Goal: Task Accomplishment & Management: Use online tool/utility

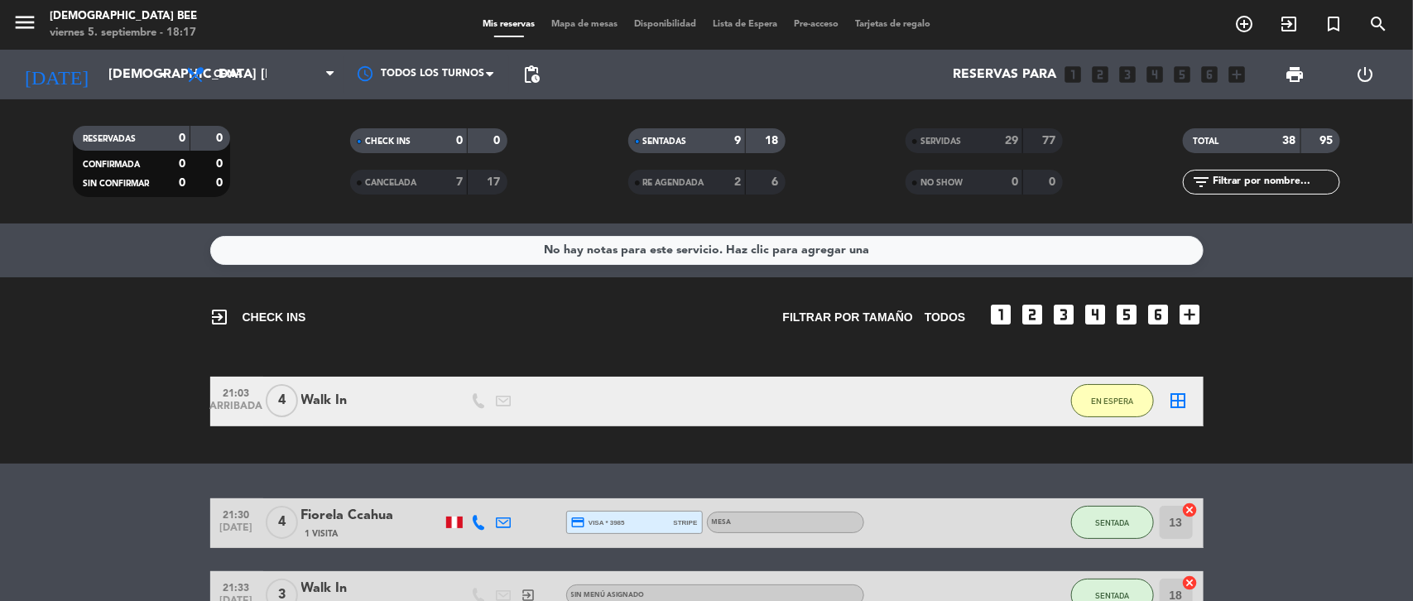
click at [574, 26] on span "Mapa de mesas" at bounding box center [584, 24] width 83 height 9
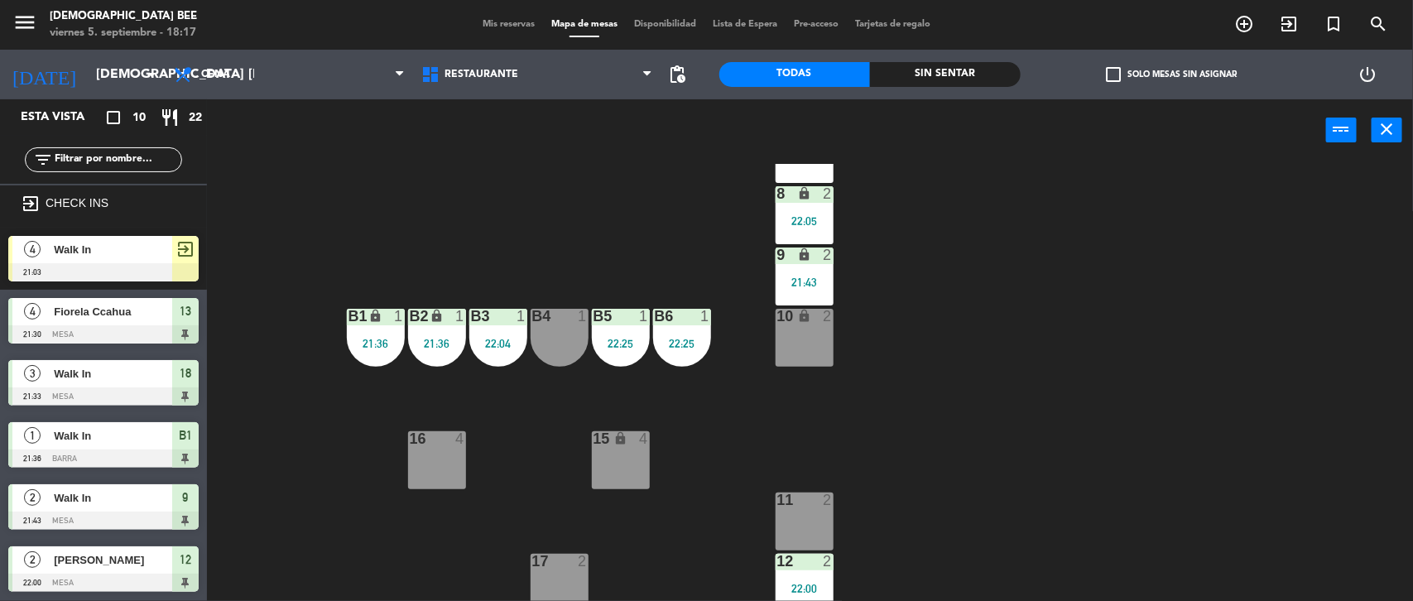
scroll to position [137, 0]
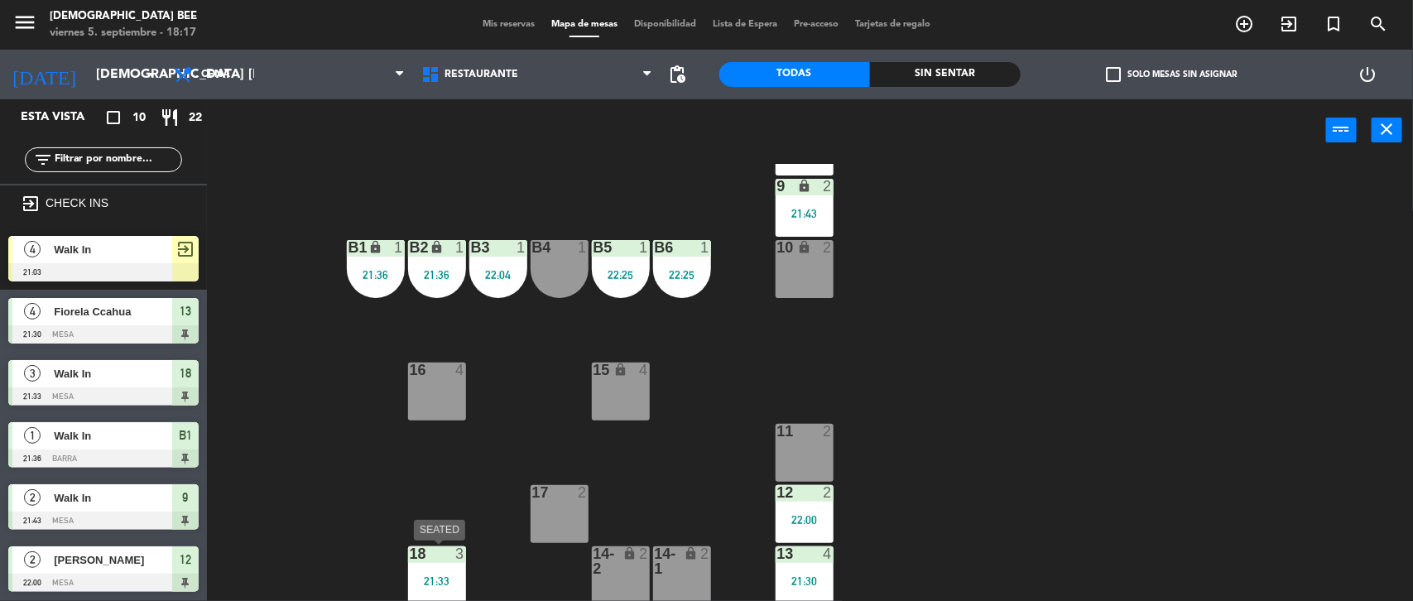
drag, startPoint x: 419, startPoint y: 592, endPoint x: 432, endPoint y: 585, distance: 14.8
click at [420, 489] on div "18 3 21:33" at bounding box center [437, 575] width 58 height 58
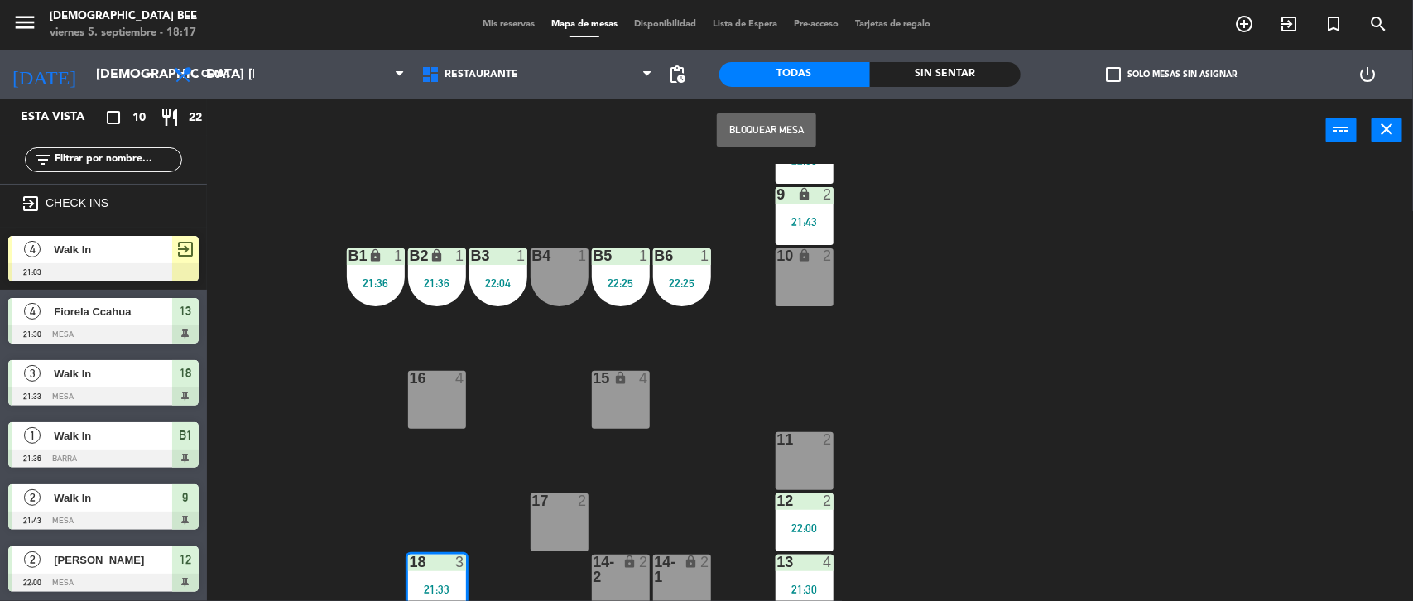
scroll to position [94, 0]
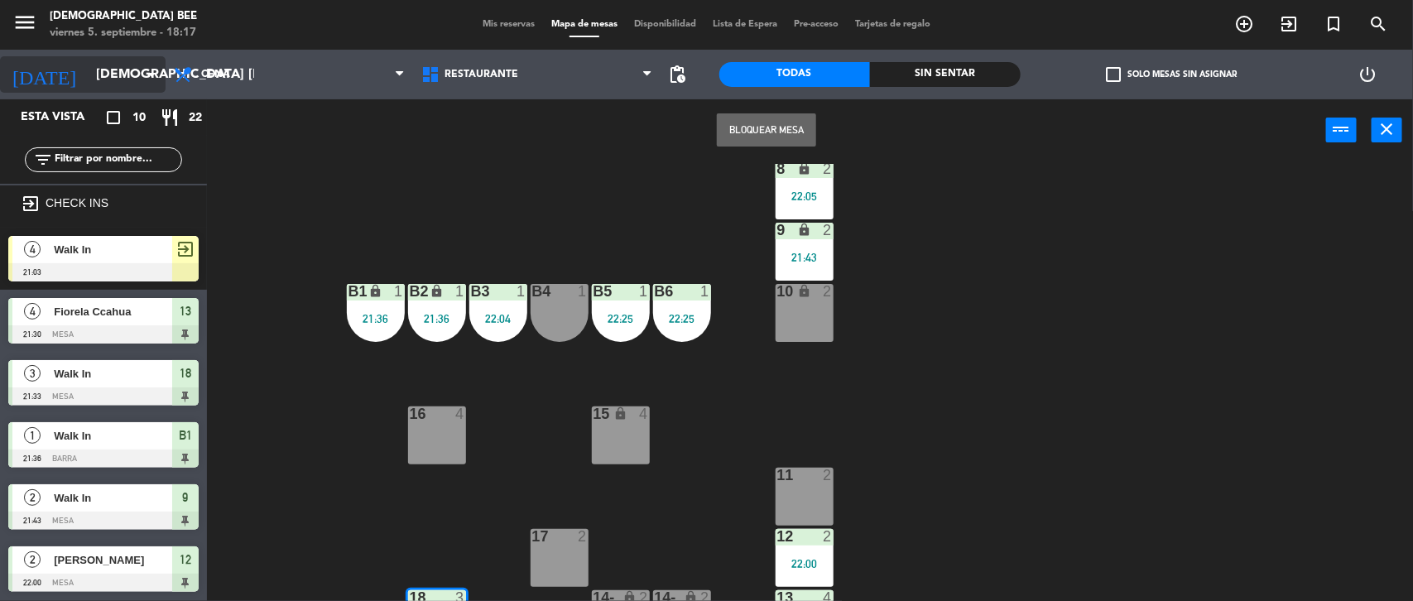
click at [112, 62] on input "[DEMOGRAPHIC_DATA] [DATE]" at bounding box center [175, 75] width 175 height 32
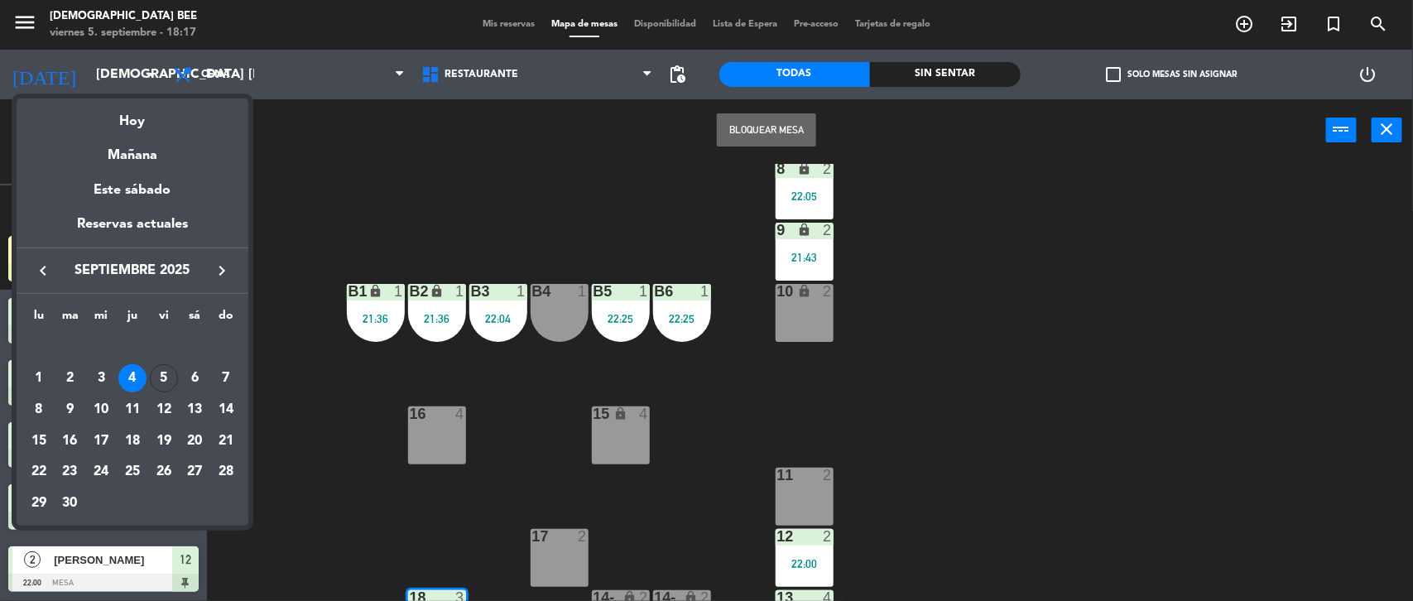
click at [166, 379] on div "5" at bounding box center [164, 378] width 28 height 28
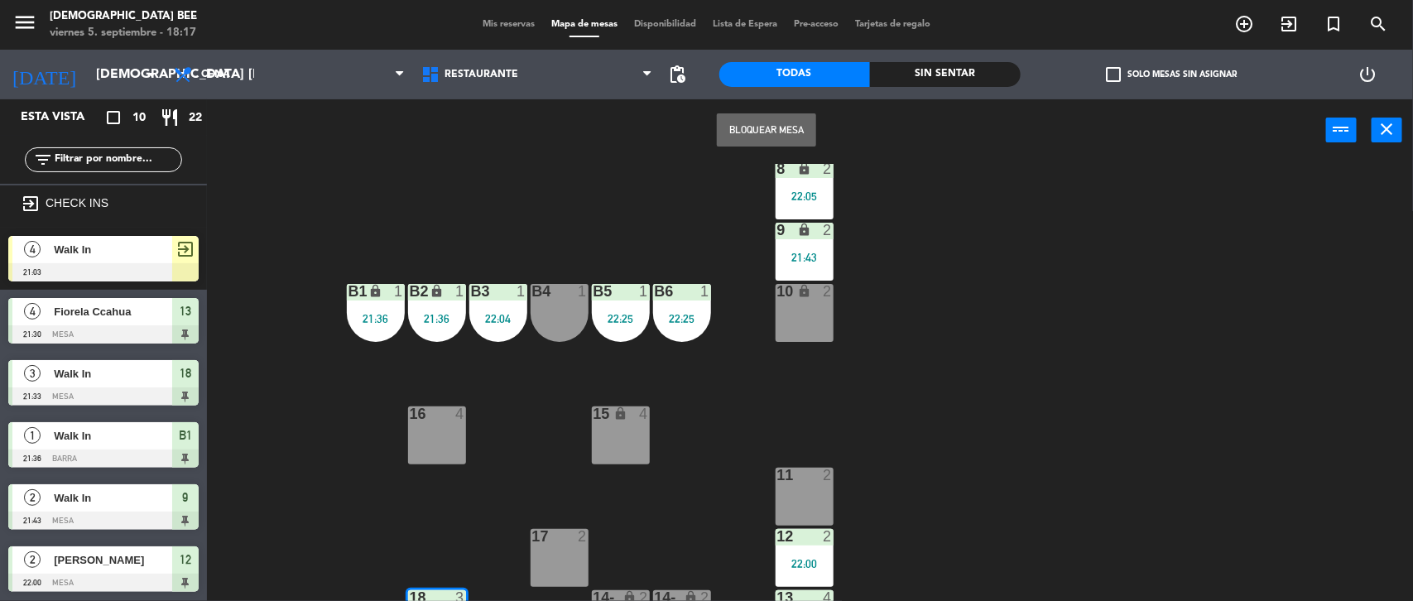
type input "vie. [DATE]"
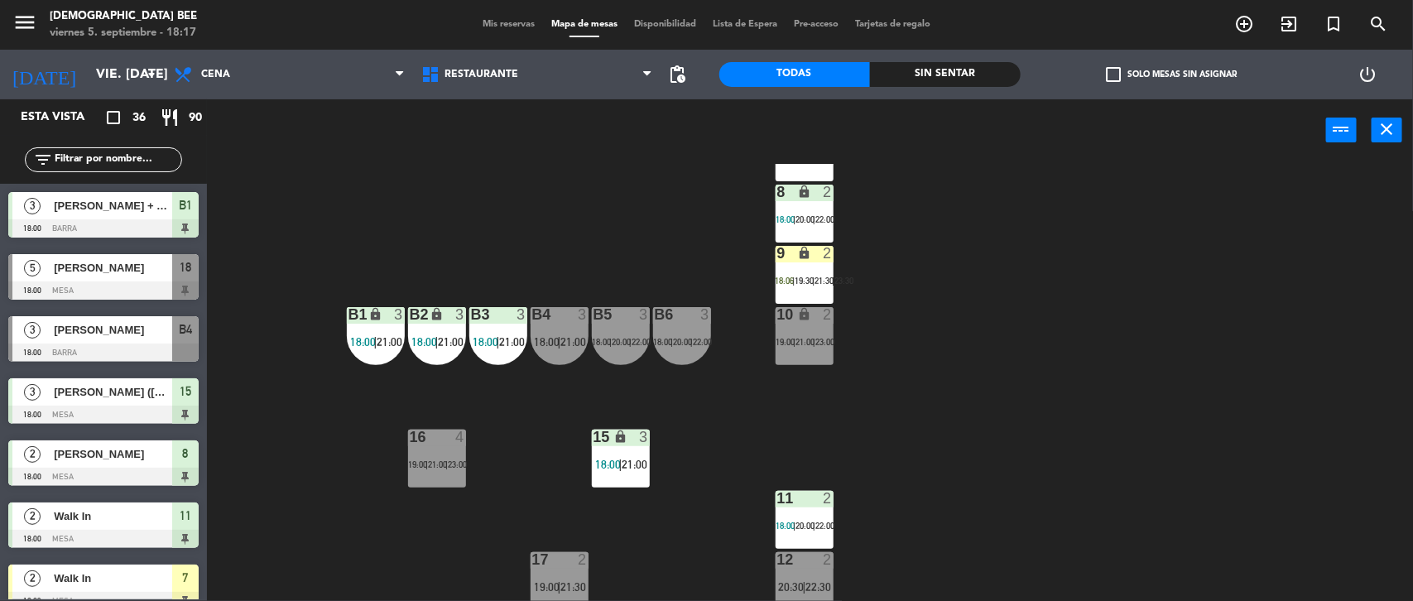
scroll to position [137, 0]
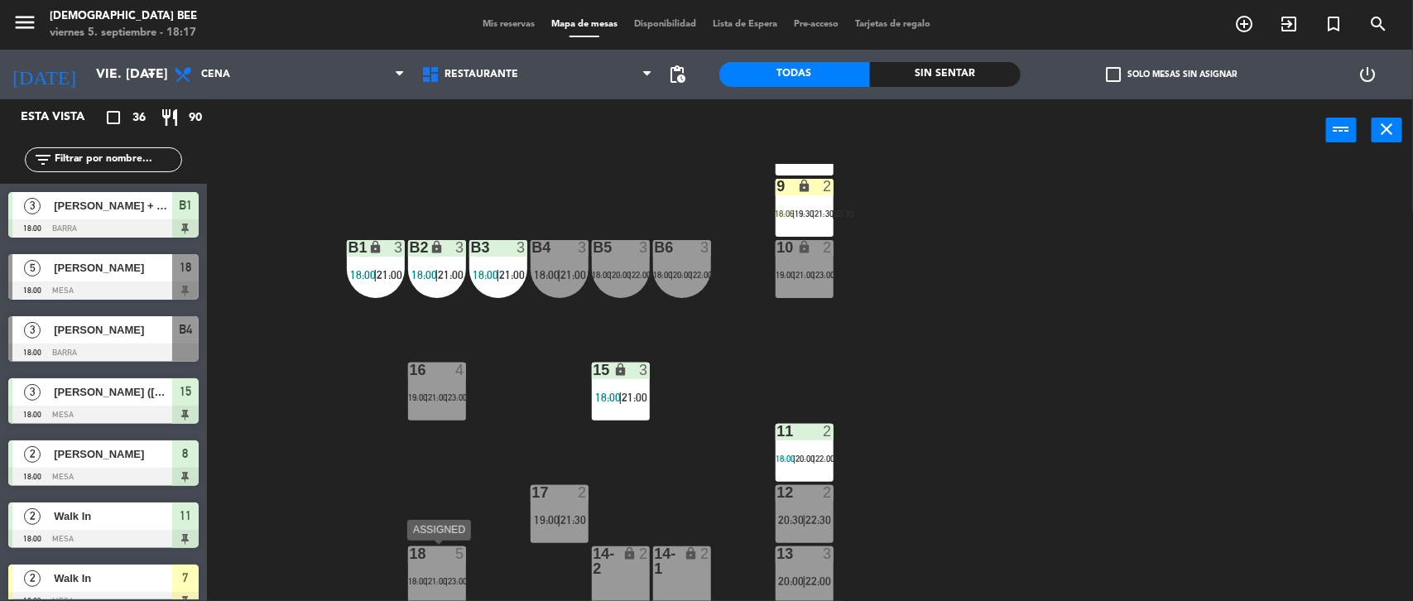
click at [437, 489] on span "21:00" at bounding box center [437, 581] width 19 height 10
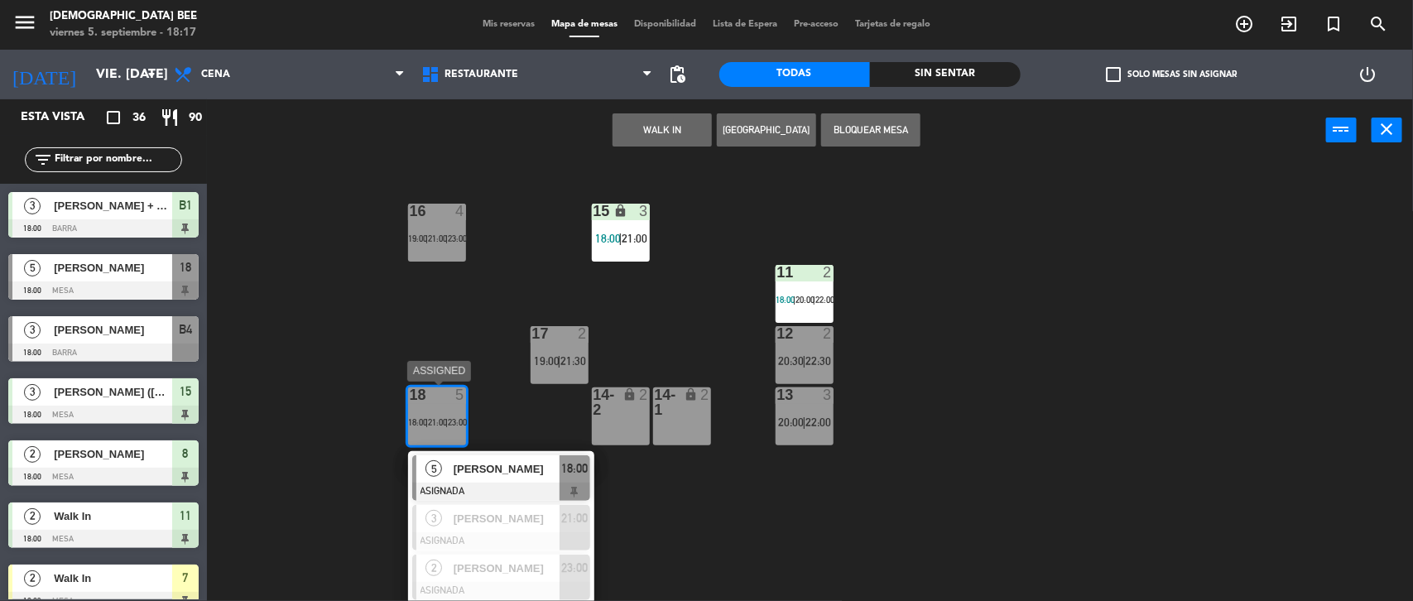
click at [481, 477] on span "[PERSON_NAME]" at bounding box center [507, 468] width 106 height 17
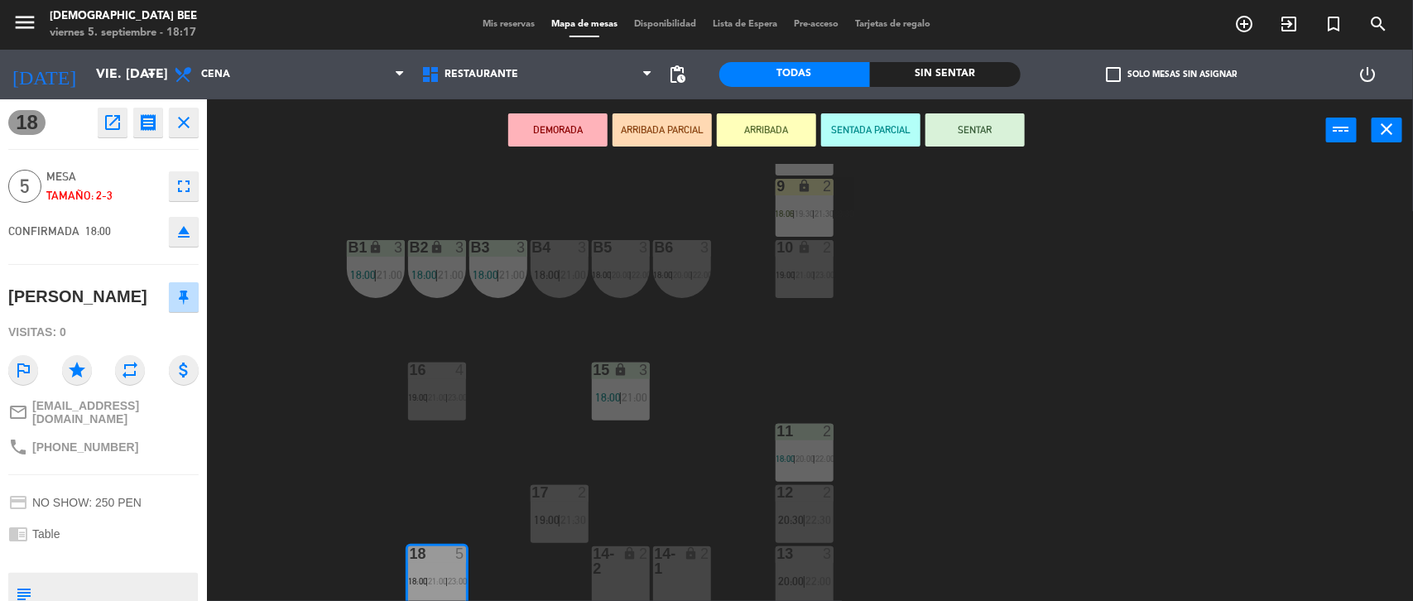
click at [831, 125] on button "SENTAR" at bounding box center [975, 129] width 99 height 33
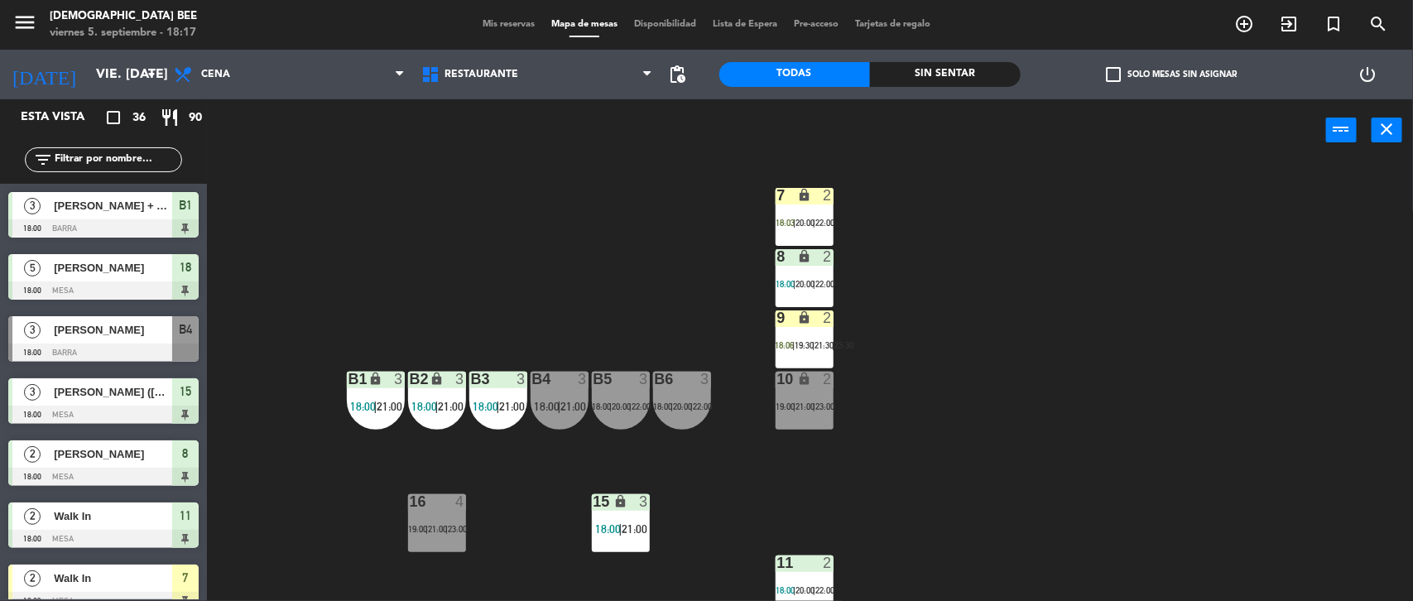
scroll to position [0, 0]
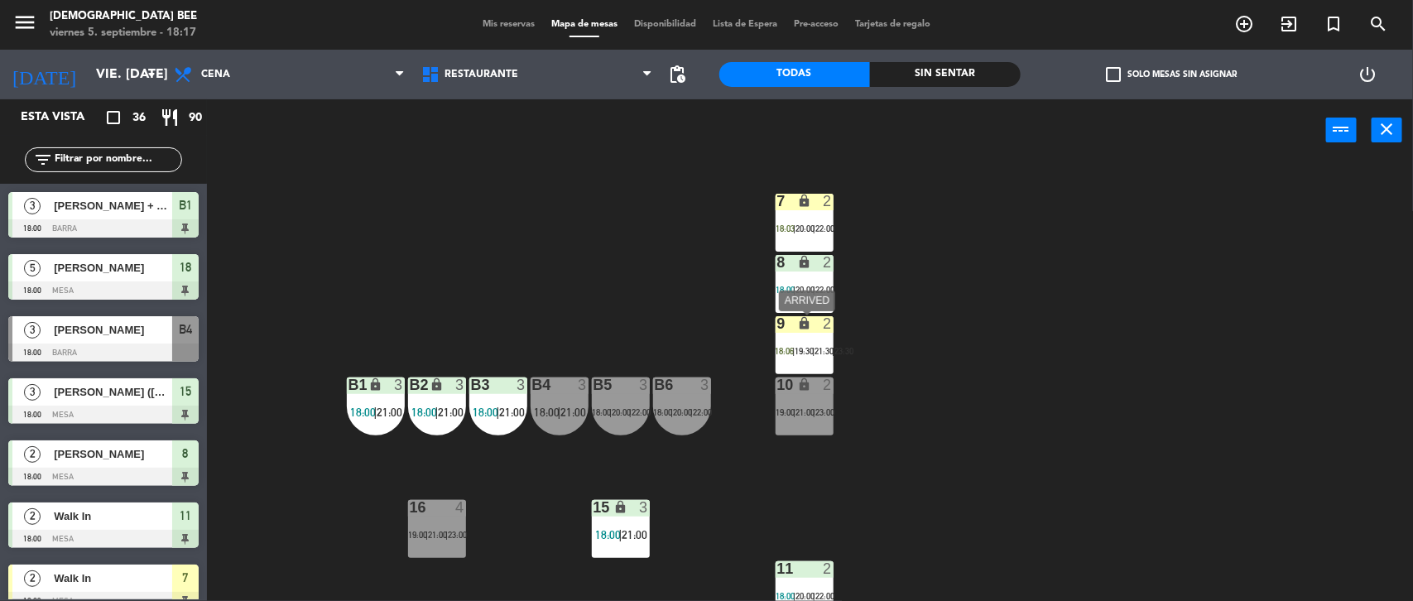
click at [825, 339] on div "9 lock 2 18:06 | 19:30 | 21:30 | 23:30" at bounding box center [805, 345] width 58 height 58
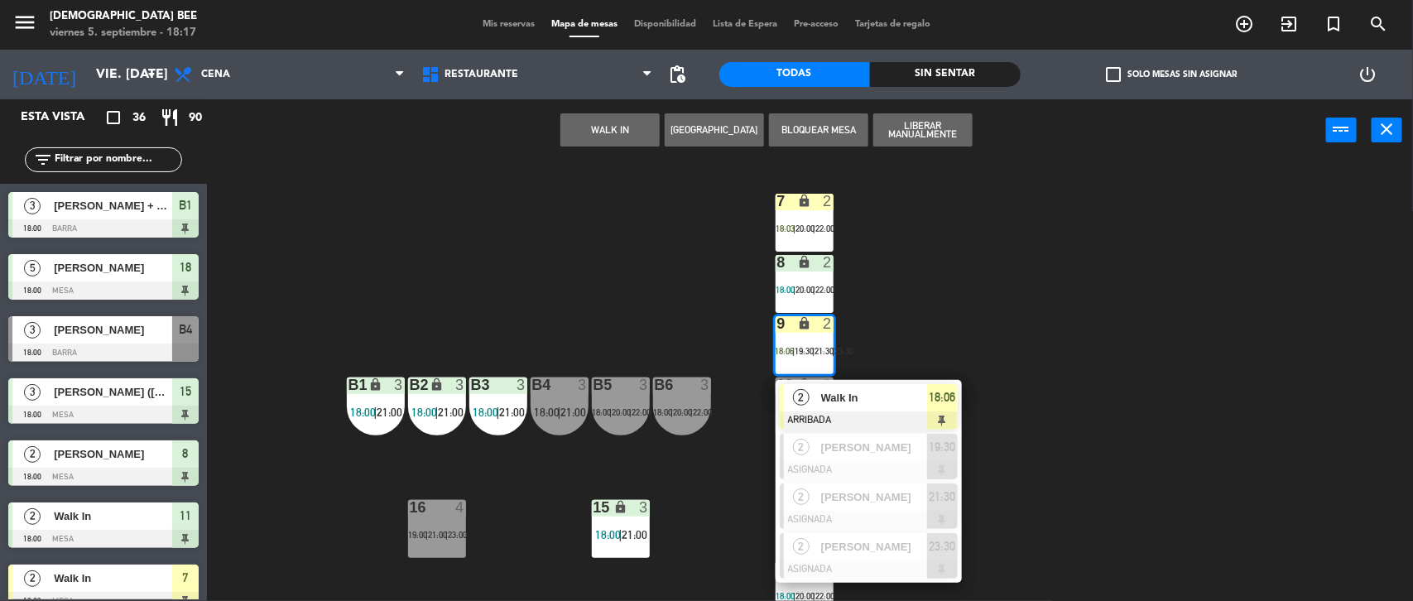
click at [831, 406] on span "Walk In" at bounding box center [874, 397] width 106 height 17
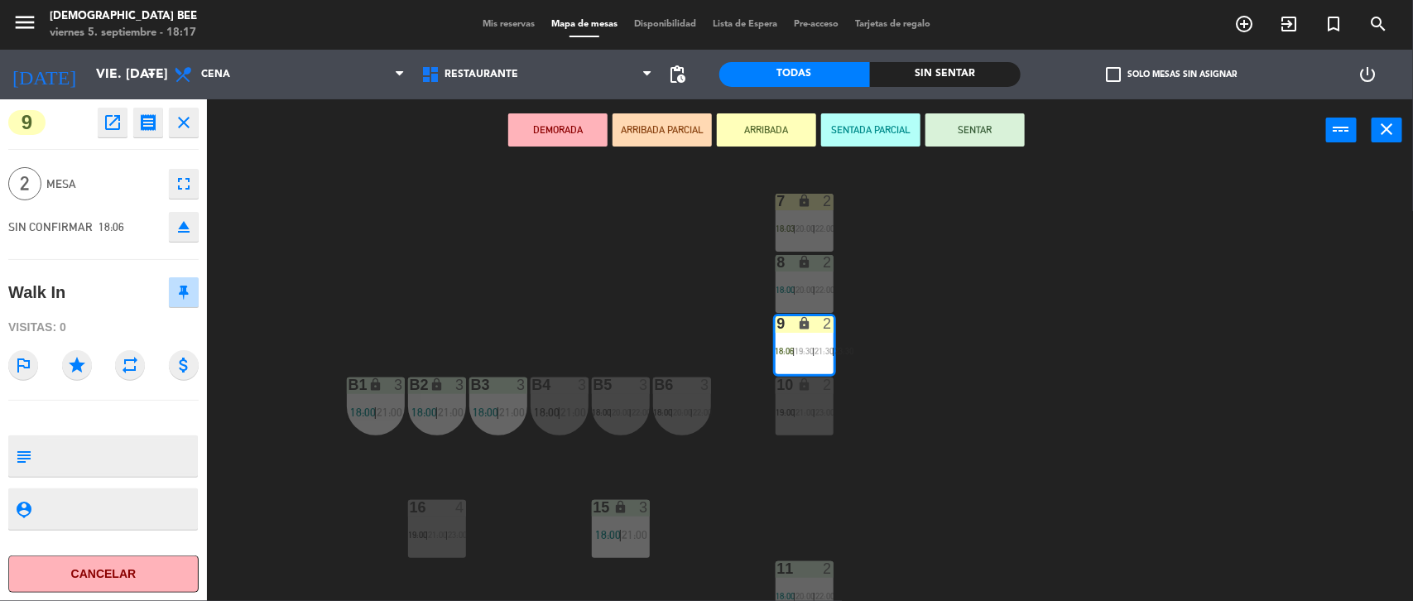
drag, startPoint x: 975, startPoint y: 125, endPoint x: 922, endPoint y: 147, distance: 57.2
click at [831, 124] on button "SENTAR" at bounding box center [975, 129] width 99 height 33
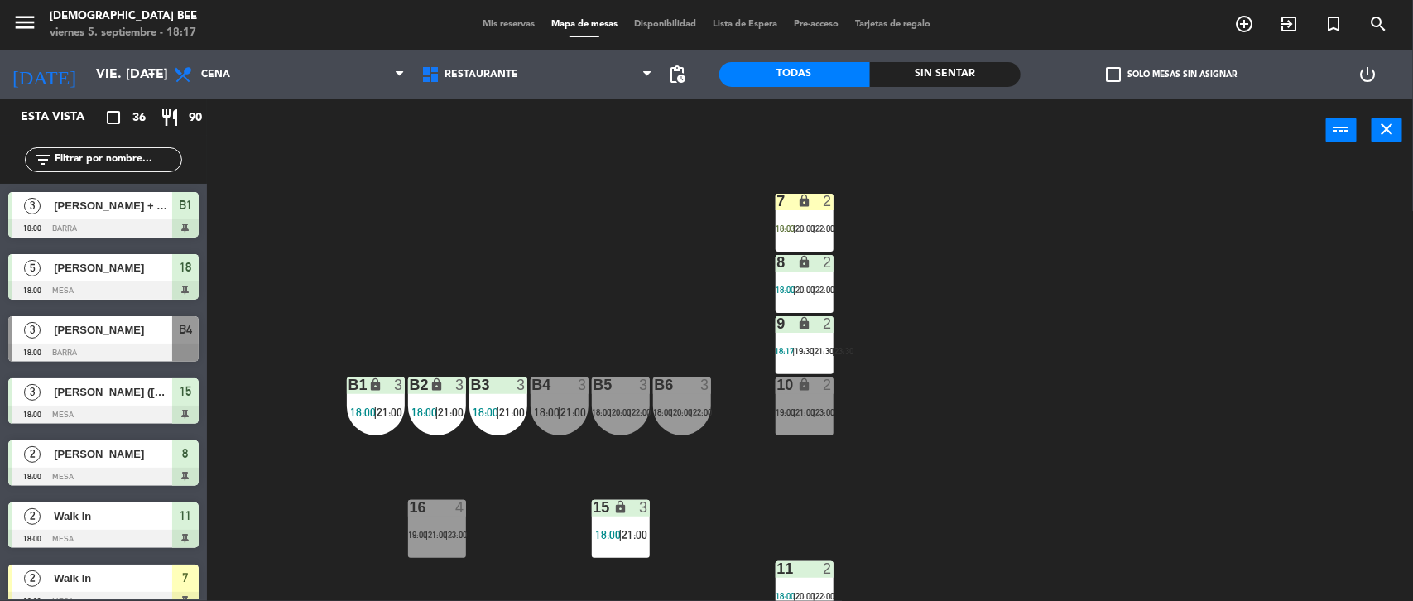
scroll to position [2, 0]
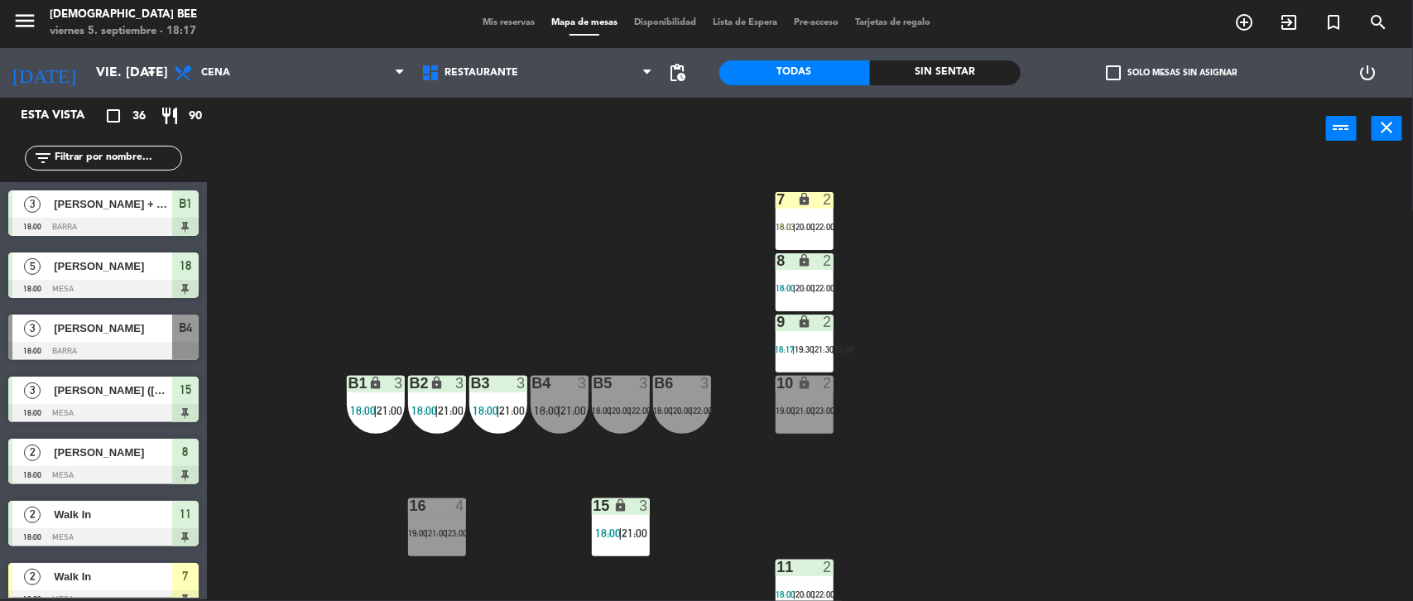
click at [804, 199] on icon "lock" at bounding box center [804, 199] width 14 height 14
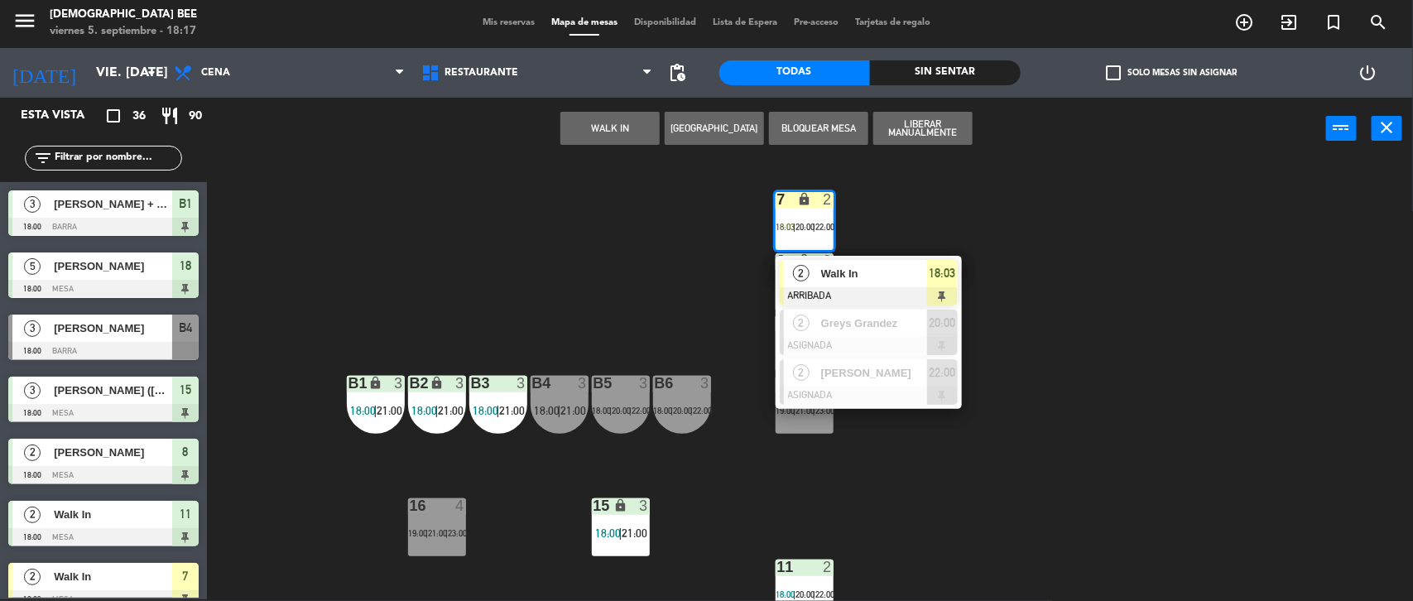
click at [831, 275] on div "2 Walk In ARRIBADA 18:03" at bounding box center [868, 283] width 211 height 54
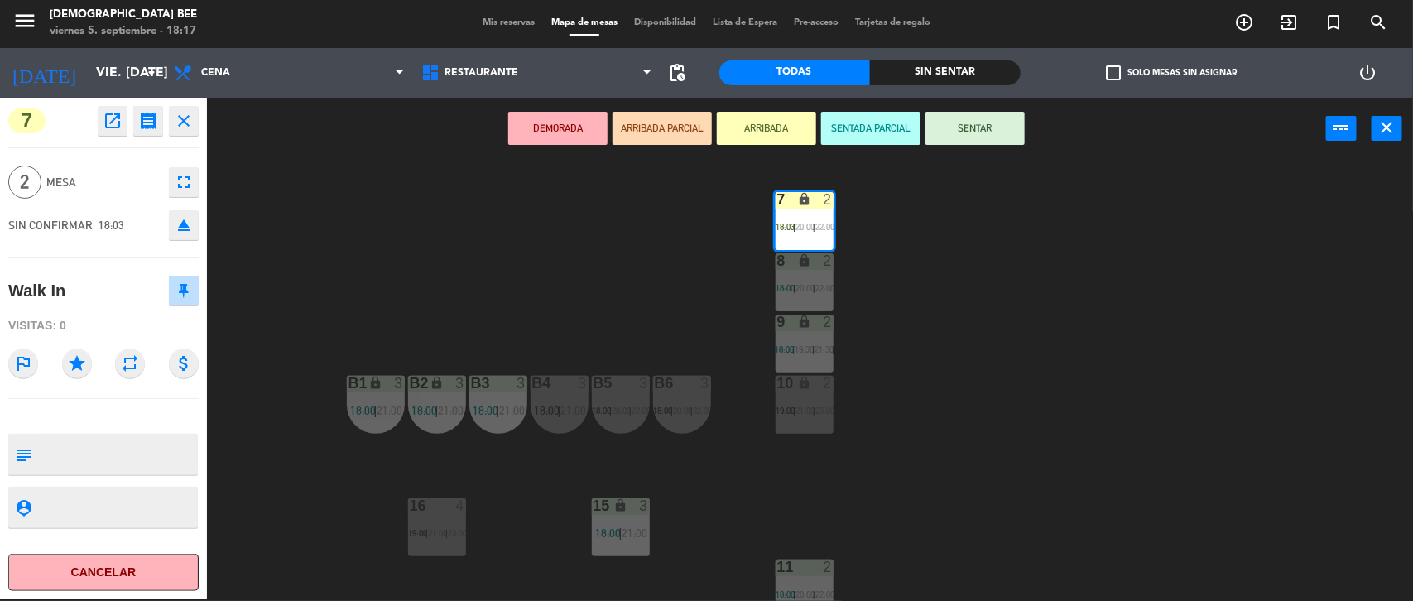
click at [831, 129] on button "SENTAR" at bounding box center [975, 128] width 99 height 33
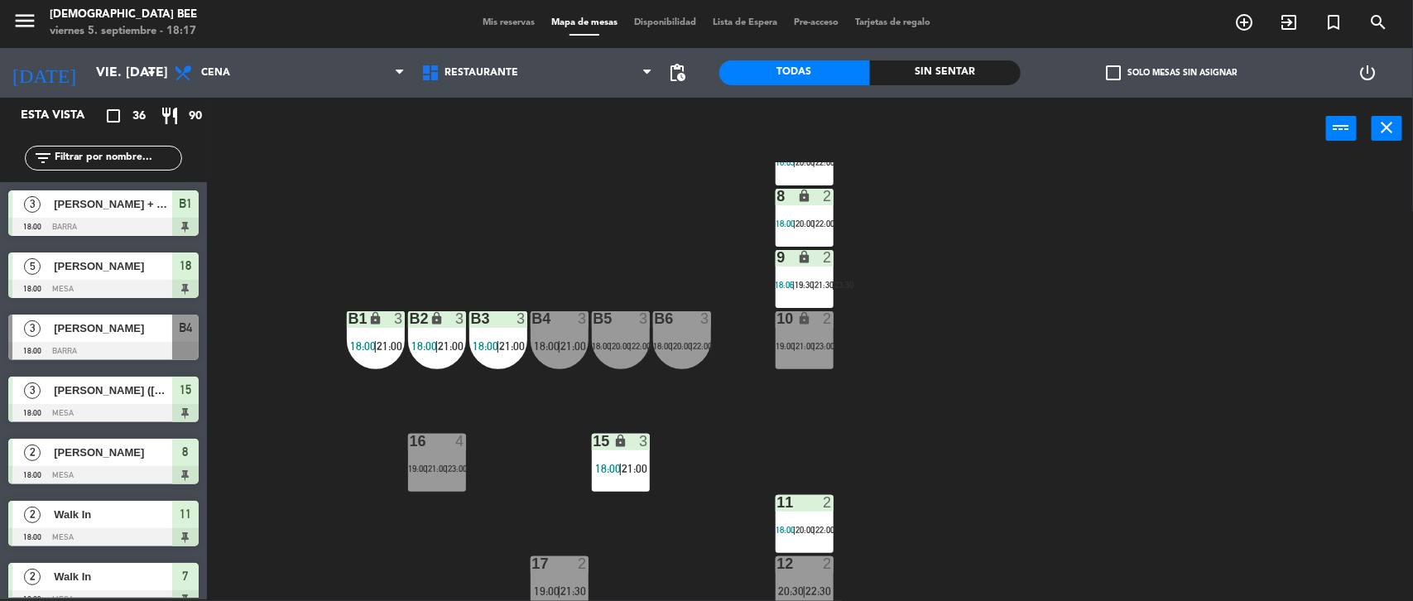
scroll to position [137, 0]
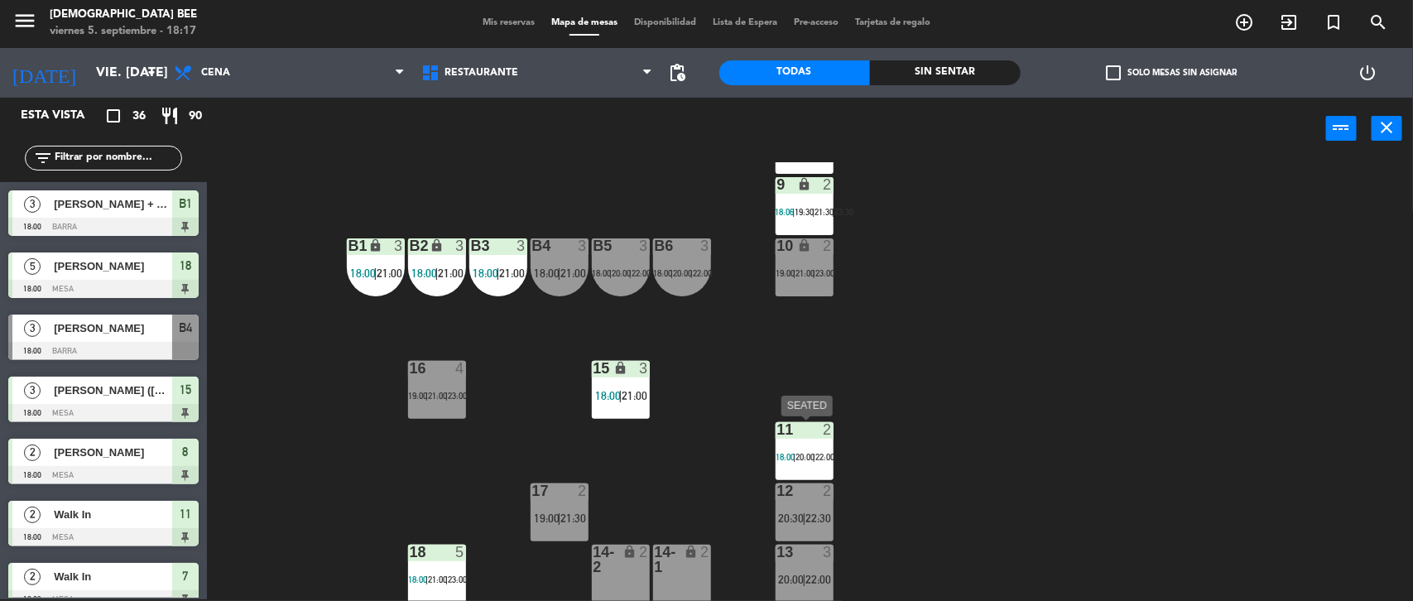
click at [816, 444] on div "11 2 18:00 | 20:00 | 22:00" at bounding box center [805, 451] width 58 height 58
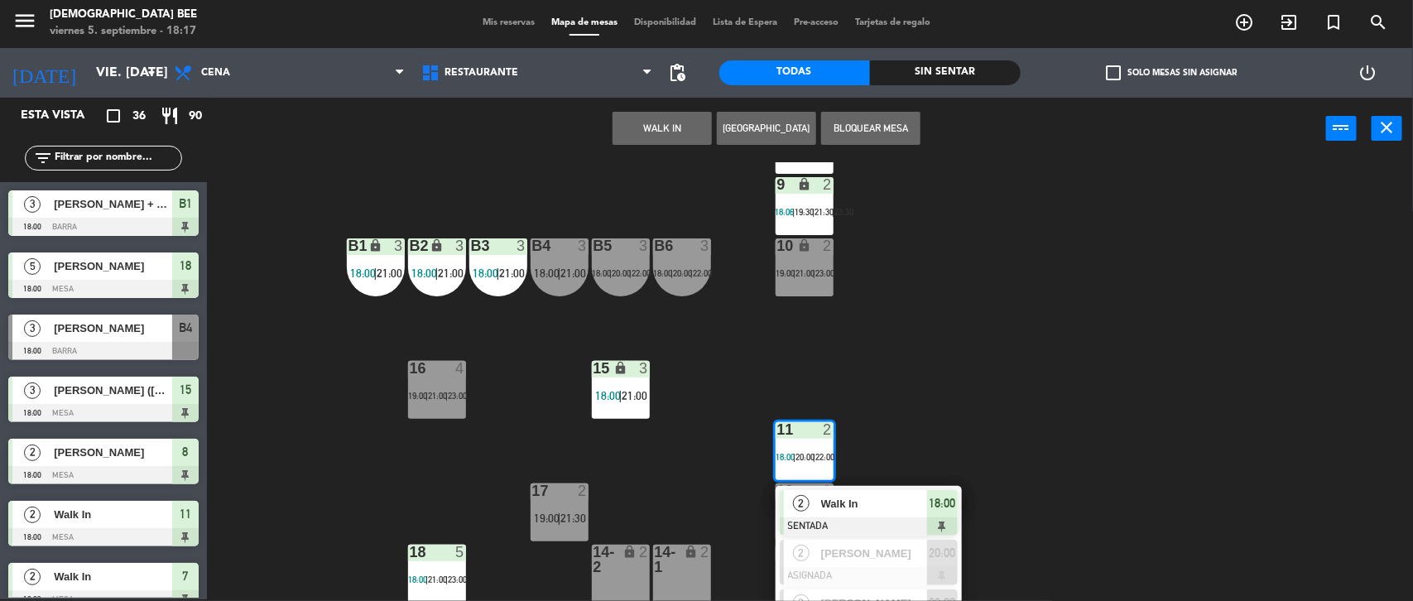
scroll to position [174, 0]
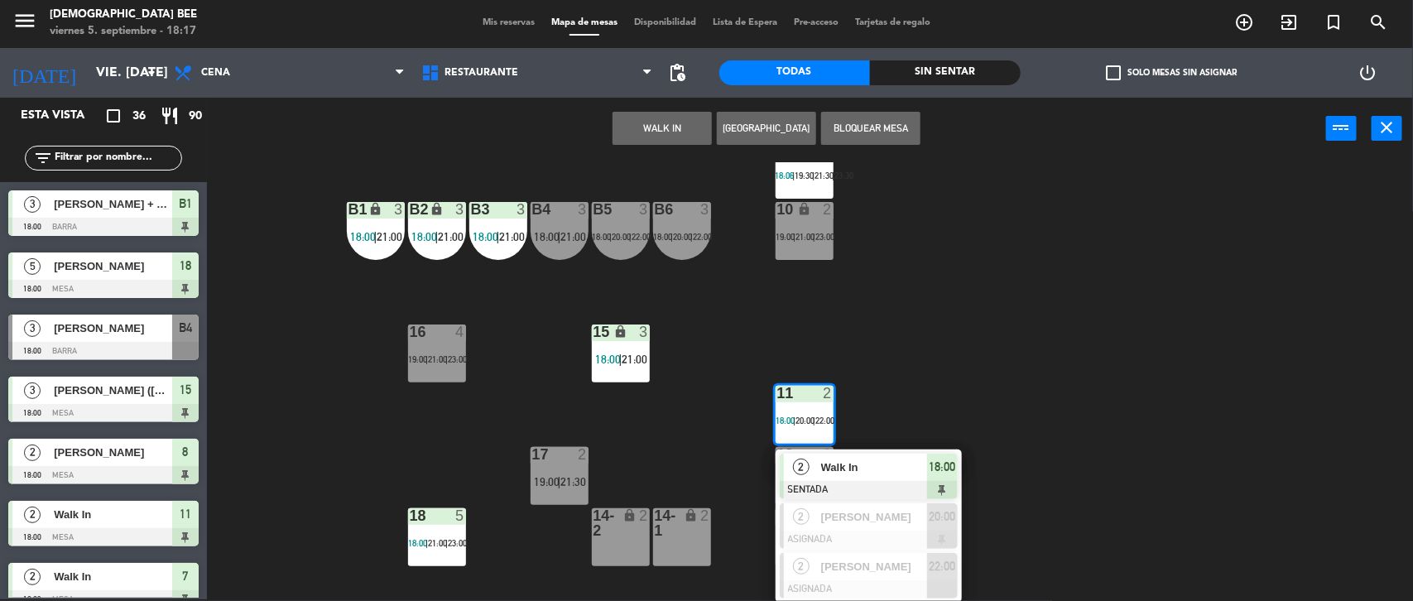
click at [831, 418] on div "7 lock 2 18:03 | 20:00 | 22:00 8 lock 2 18:00 | 20:00 | 22:00 9 lock 2 18:06 | …" at bounding box center [817, 382] width 1192 height 440
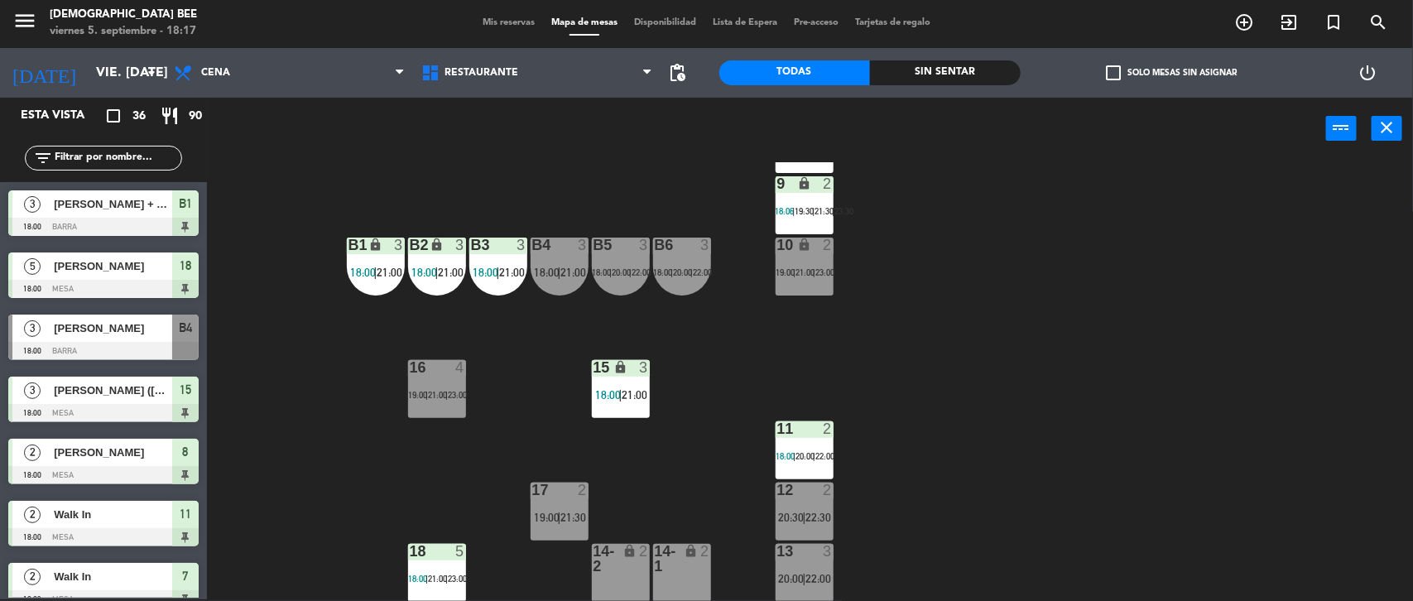
scroll to position [137, 0]
click at [445, 373] on div at bounding box center [436, 368] width 27 height 15
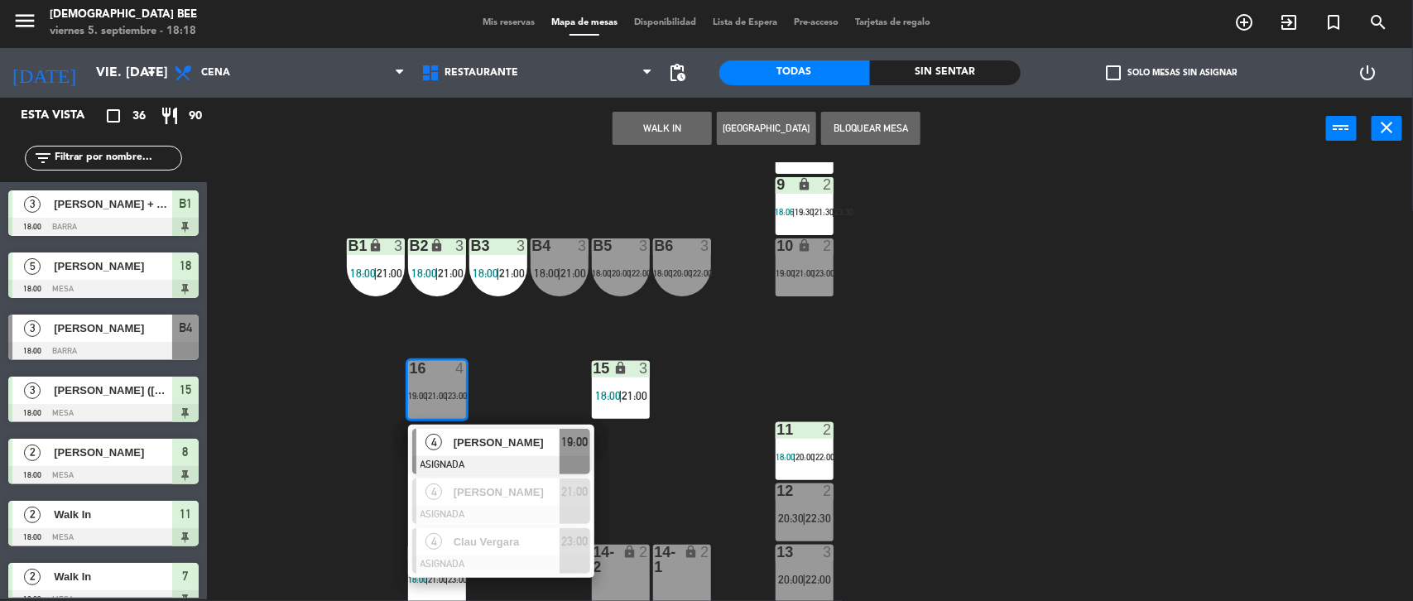
click at [370, 437] on div "7 lock 2 18:03 | 20:00 | 22:00 8 lock 2 18:00 | 20:00 | 22:00 9 lock 2 18:06 | …" at bounding box center [817, 382] width 1192 height 440
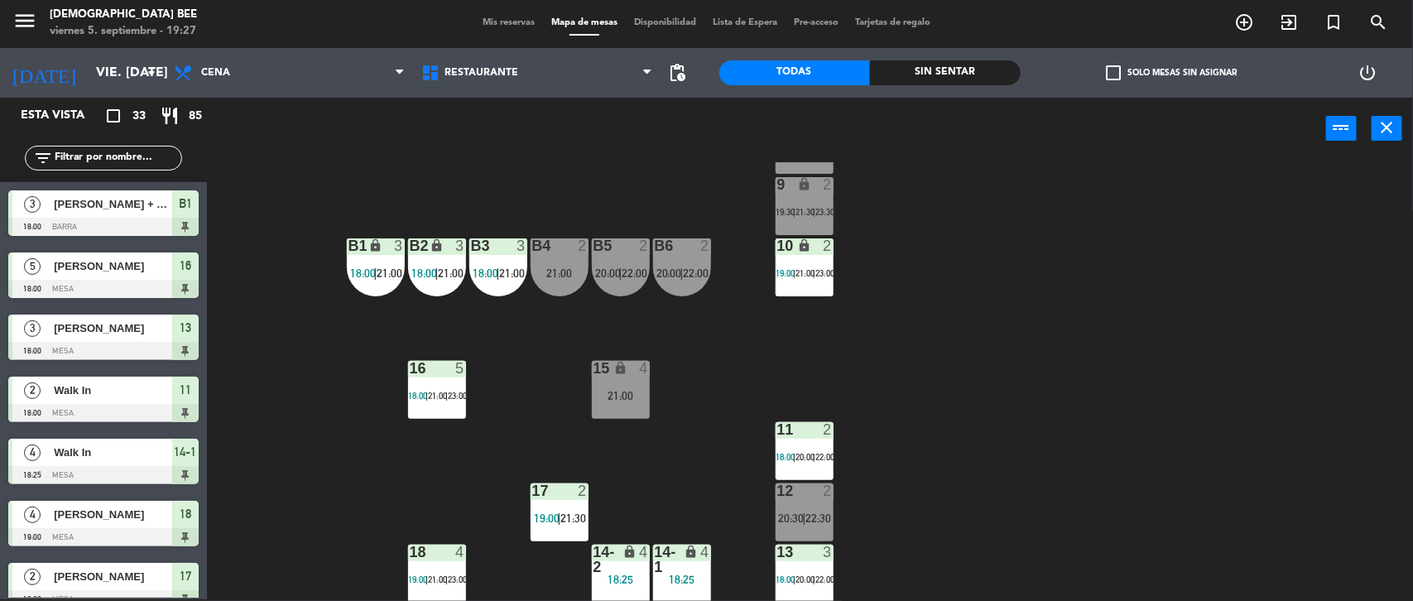
scroll to position [0, 0]
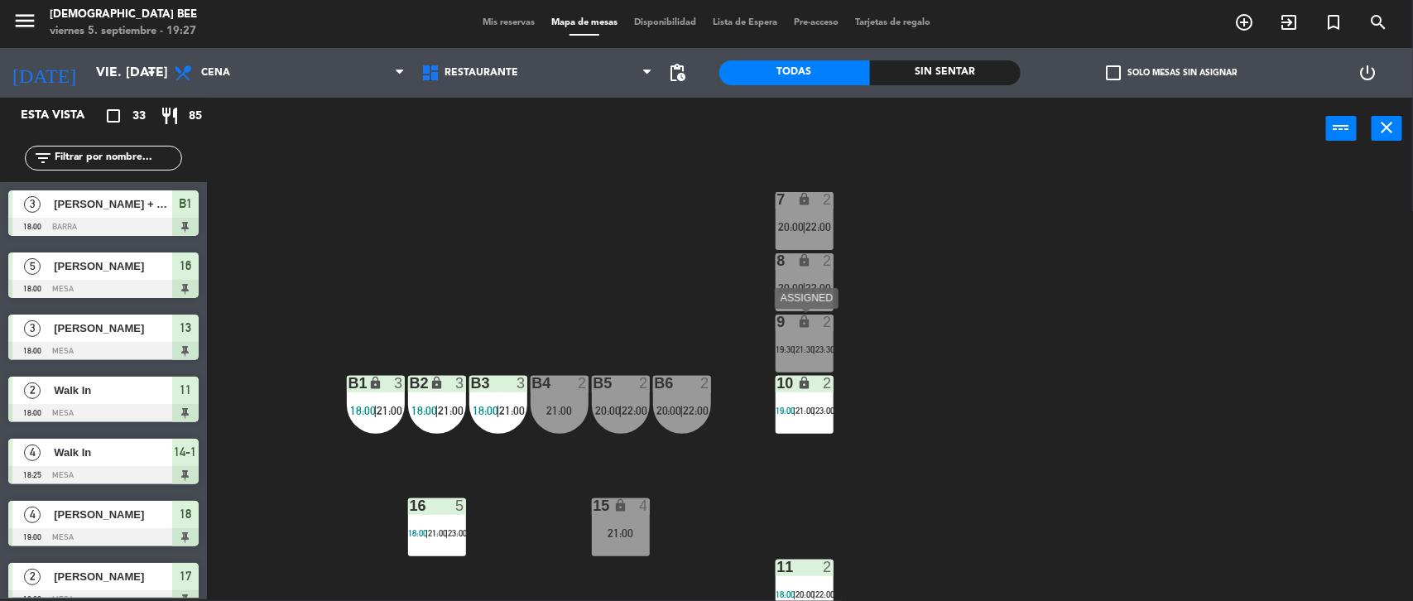
click at [821, 341] on div "9 lock 2 19:30 | 21:30 | 23:30" at bounding box center [805, 344] width 58 height 58
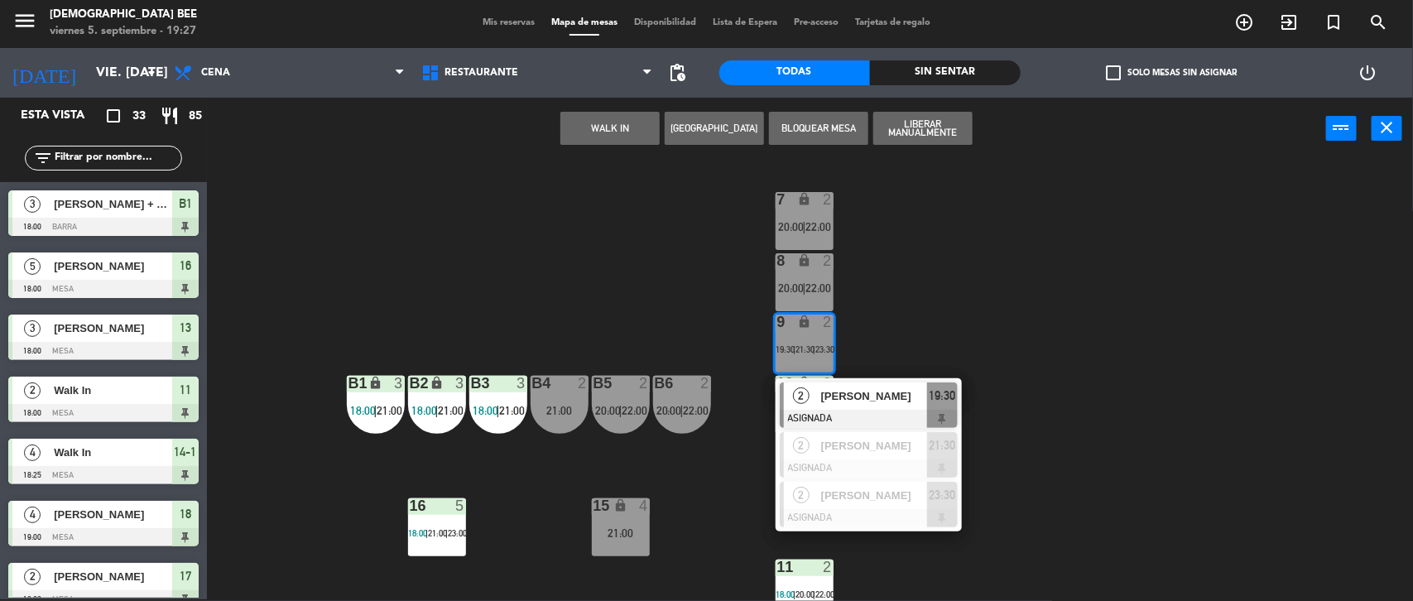
click at [831, 286] on div "7 lock 2 20:00 | 22:00 8 lock 2 20:00 | 22:00 9 lock 2 19:30 | 21:30 | 23:30 2 …" at bounding box center [817, 382] width 1192 height 440
